Goal: Task Accomplishment & Management: Manage account settings

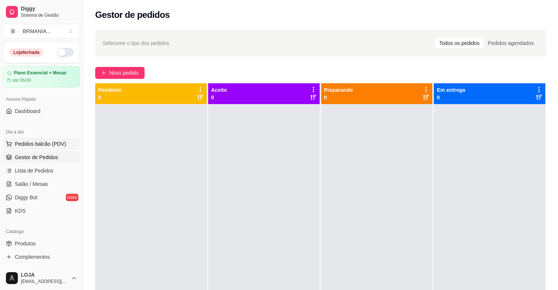
click at [17, 144] on span "Pedidos balcão (PDV)" at bounding box center [40, 143] width 51 height 7
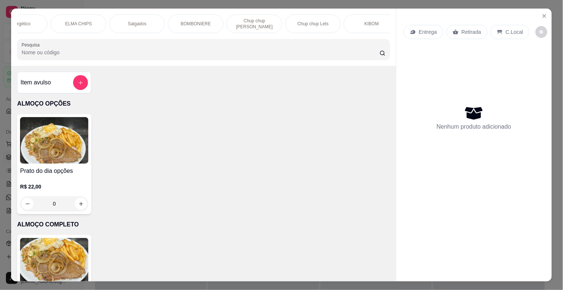
scroll to position [0, 555]
click at [320, 23] on p "Chup chup Lets" at bounding box center [311, 24] width 31 height 6
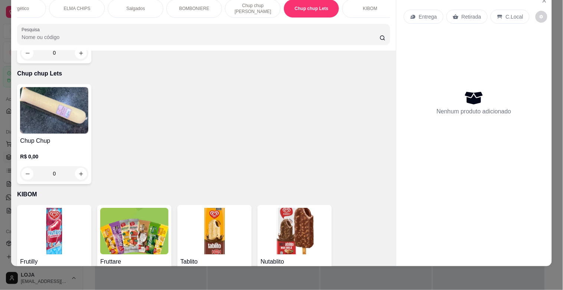
click at [261, 8] on p "Chup chup [PERSON_NAME]" at bounding box center [252, 9] width 43 height 12
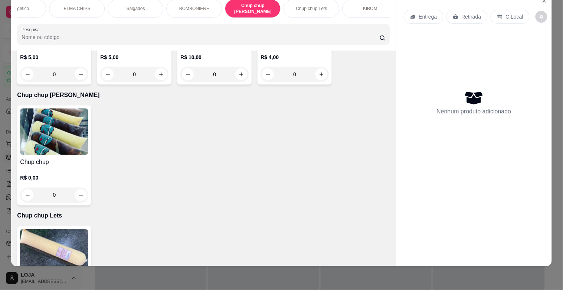
scroll to position [3166, 0]
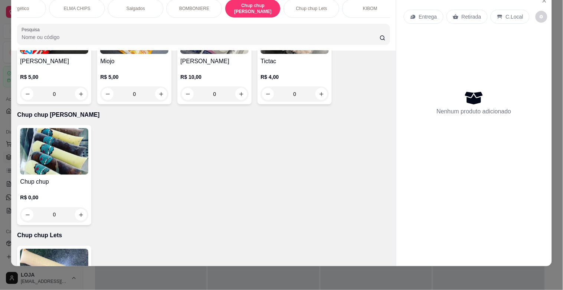
click at [59, 251] on img at bounding box center [54, 272] width 68 height 46
drag, startPoint x: 550, startPoint y: 42, endPoint x: 553, endPoint y: 23, distance: 19.2
click at [552, 23] on div "ALMOÇO OPÇÕES ALMOÇO COMPLETO MARMITEX OPÇÕES MARMITEX COMPLETO PIZZAS PIZZAS D…" at bounding box center [281, 145] width 563 height 290
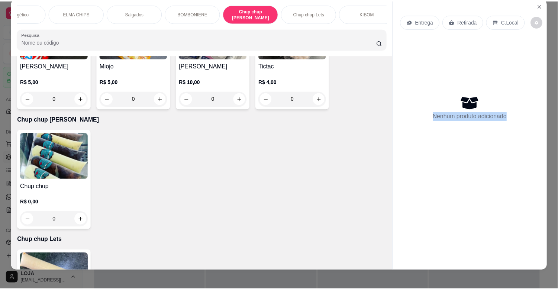
scroll to position [0, 1]
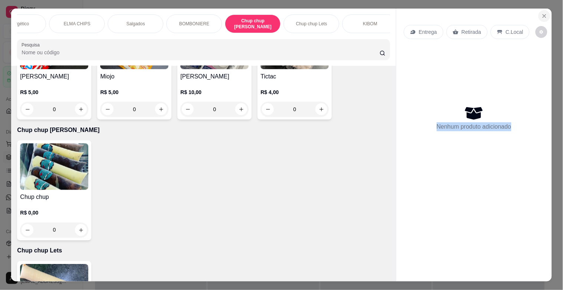
click at [543, 10] on button "Close" at bounding box center [545, 16] width 12 height 12
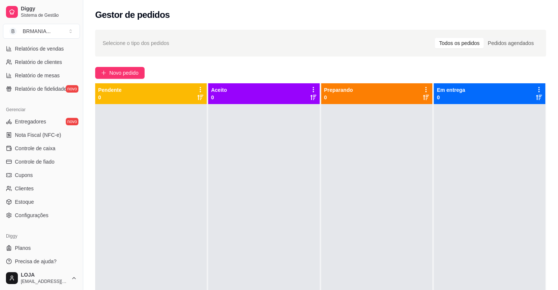
scroll to position [244, 0]
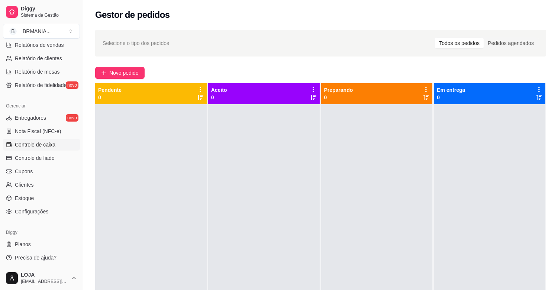
click at [58, 148] on link "Controle de caixa" at bounding box center [41, 145] width 77 height 12
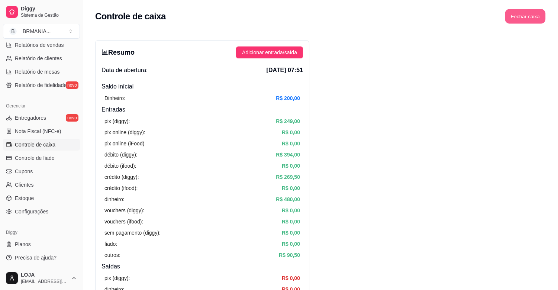
click at [532, 19] on button "Fechar caixa" at bounding box center [525, 16] width 40 height 14
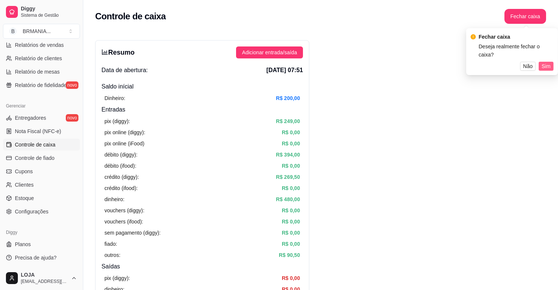
click at [546, 62] on span "Sim" at bounding box center [545, 66] width 9 height 8
